Goal: Transaction & Acquisition: Purchase product/service

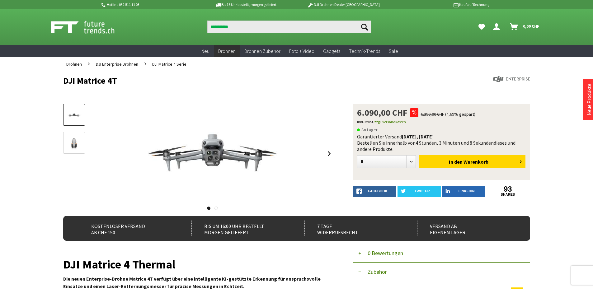
type input "**********"
click at [358, 21] on button "Suchen" at bounding box center [364, 27] width 13 height 12
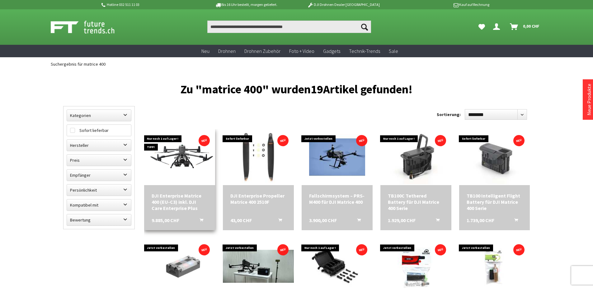
click at [182, 162] on img at bounding box center [179, 157] width 71 height 40
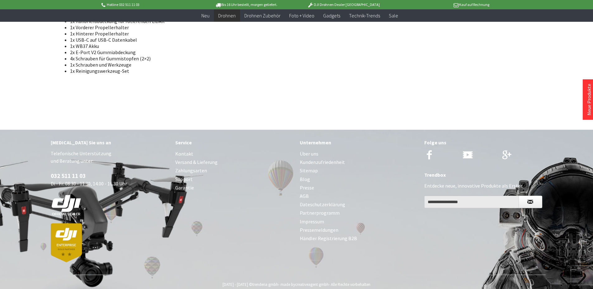
scroll to position [1265, 0]
